Goal: Task Accomplishment & Management: Use online tool/utility

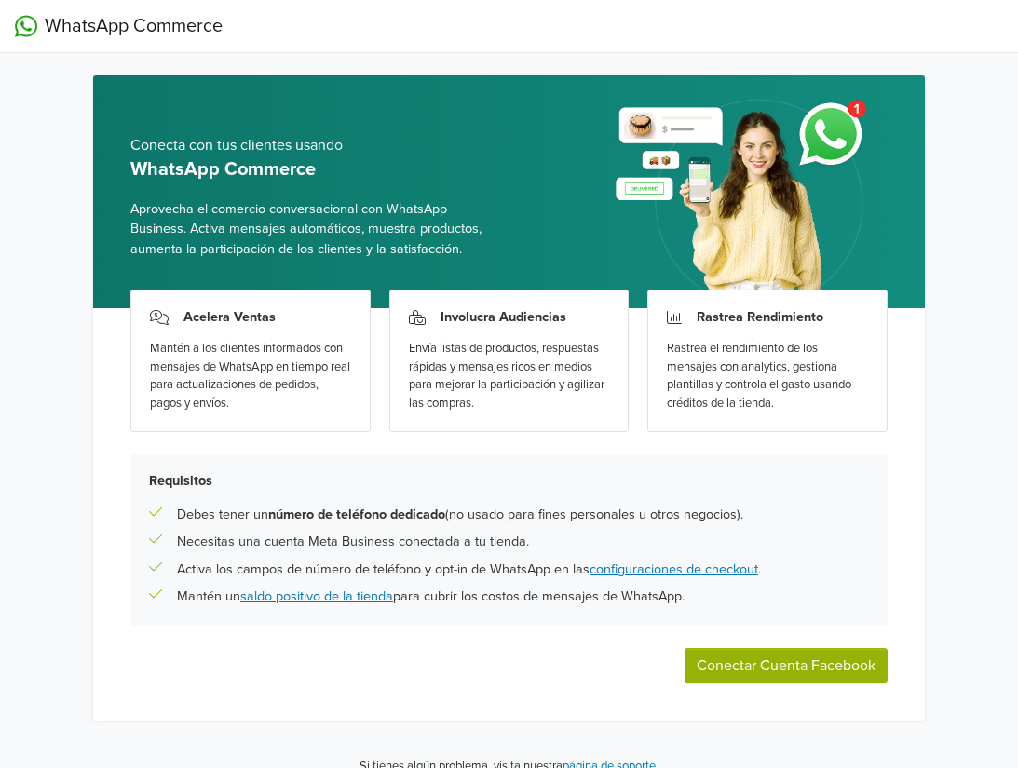
click at [769, 307] on div "Rastrea Rendimiento Rastrea el rendimiento de los mensajes con analytics, gesti…" at bounding box center [767, 361] width 240 height 142
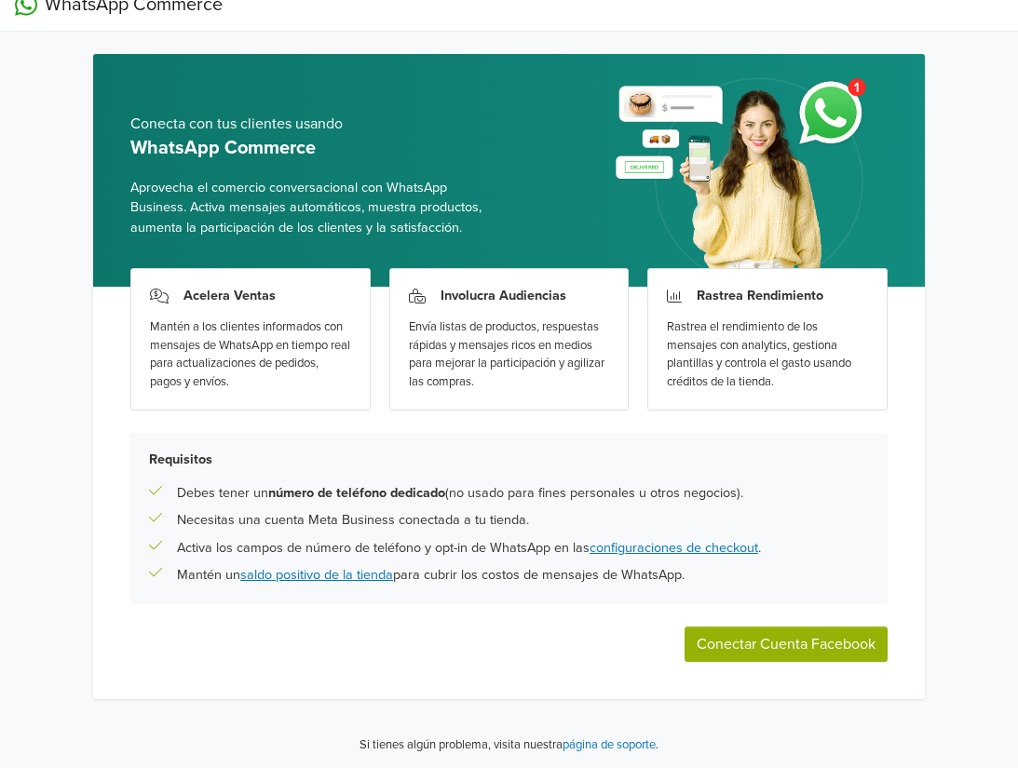
click at [876, 339] on div "Rastrea Rendimiento Rastrea el rendimiento de los mensajes con analytics, gesti…" at bounding box center [767, 339] width 240 height 142
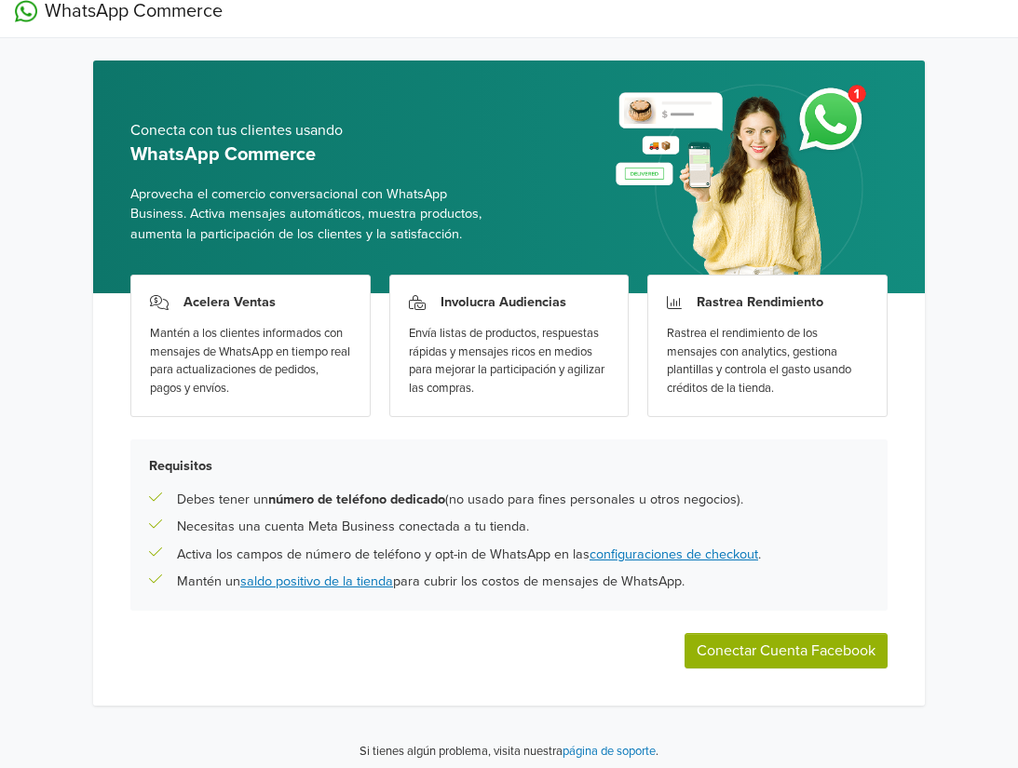
scroll to position [0, 0]
